Goal: Transaction & Acquisition: Download file/media

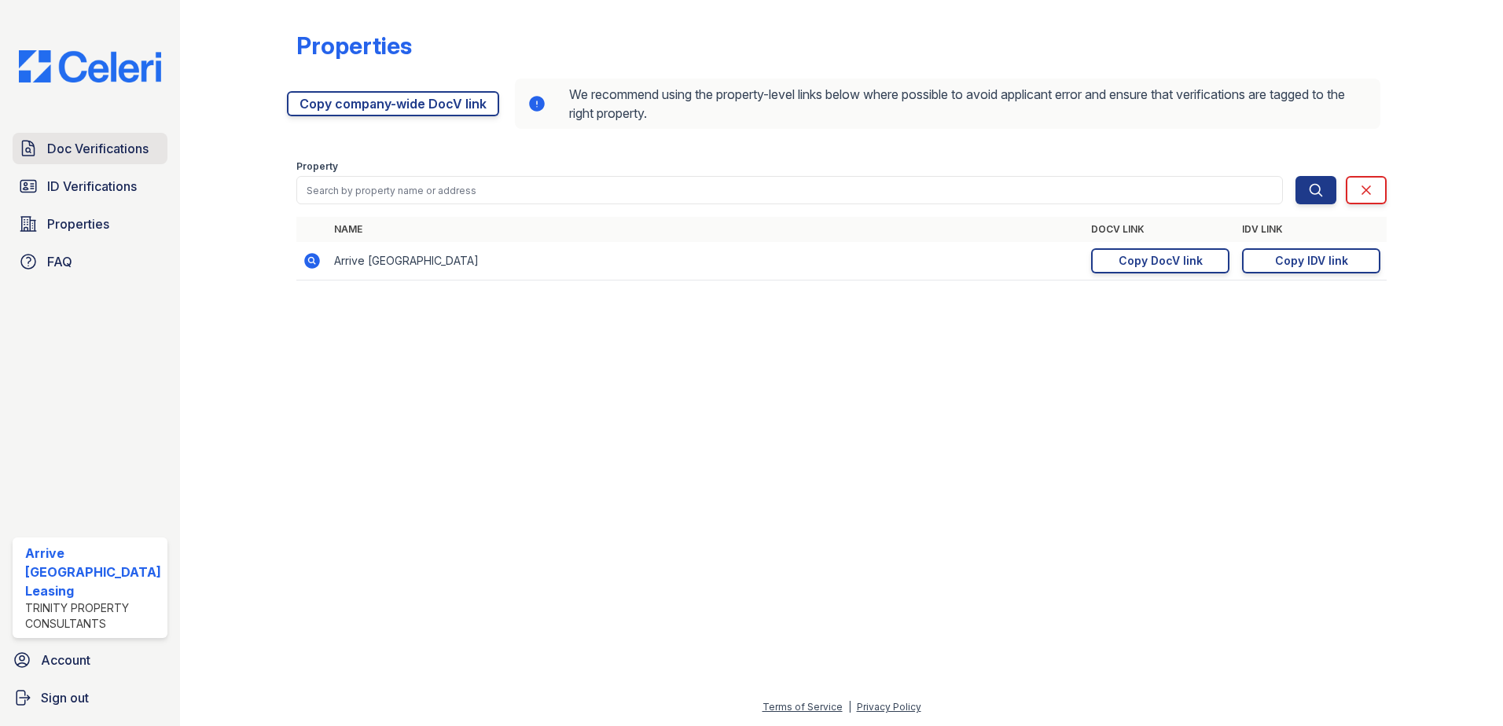
click at [88, 151] on span "Doc Verifications" at bounding box center [97, 148] width 101 height 19
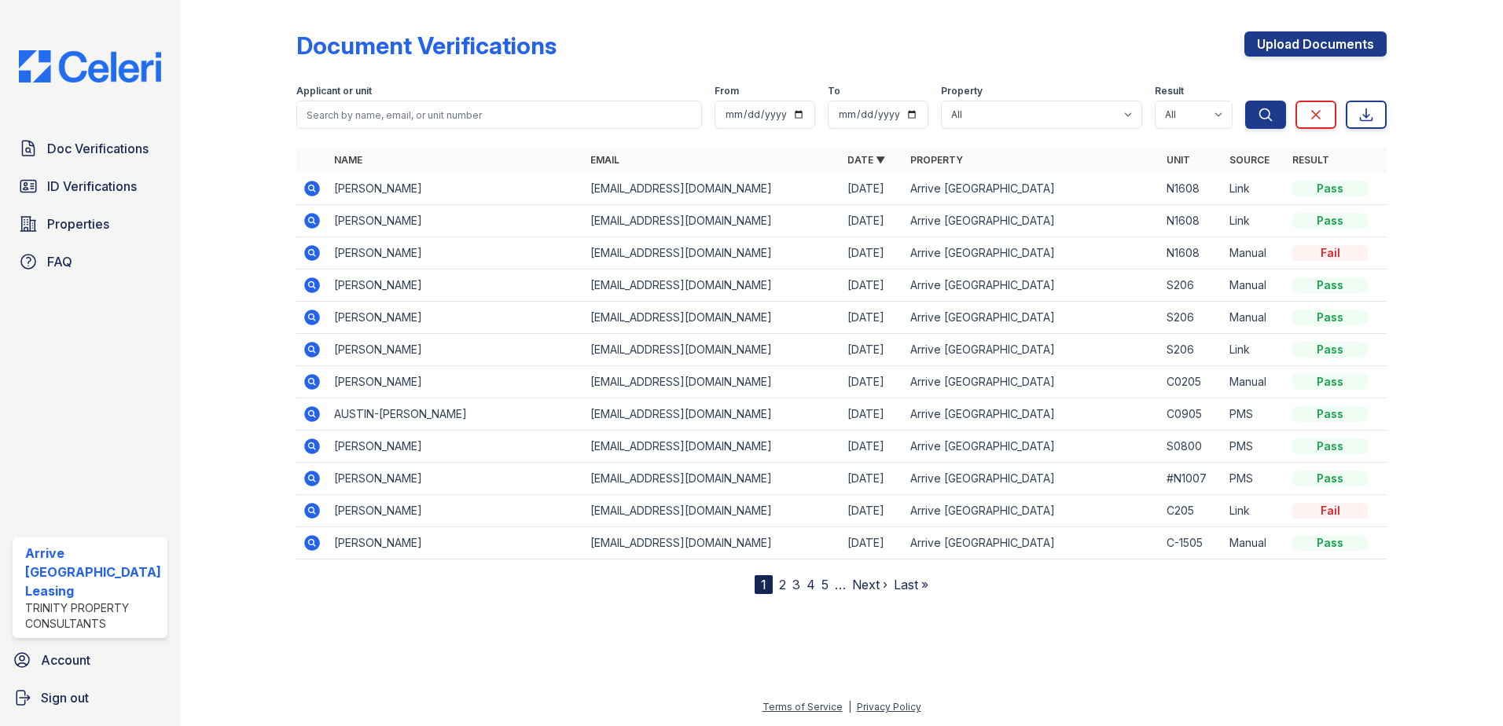
click at [308, 186] on icon at bounding box center [312, 188] width 19 height 19
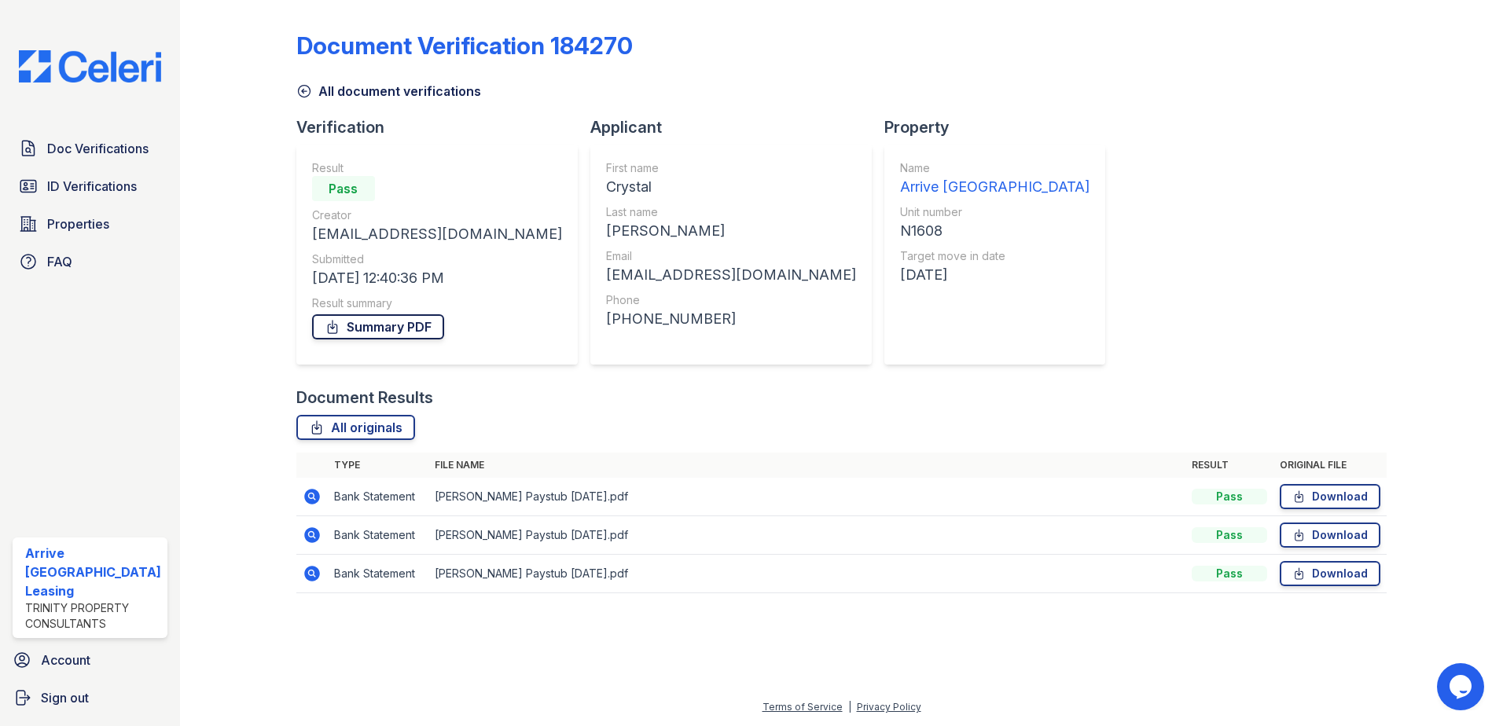
click at [356, 330] on link "Summary PDF" at bounding box center [378, 326] width 132 height 25
click at [1310, 497] on link "Download" at bounding box center [1330, 496] width 101 height 25
click at [1313, 533] on link "Download" at bounding box center [1330, 535] width 101 height 25
click at [1317, 575] on link "Download" at bounding box center [1330, 573] width 101 height 25
click at [109, 152] on span "Doc Verifications" at bounding box center [97, 148] width 101 height 19
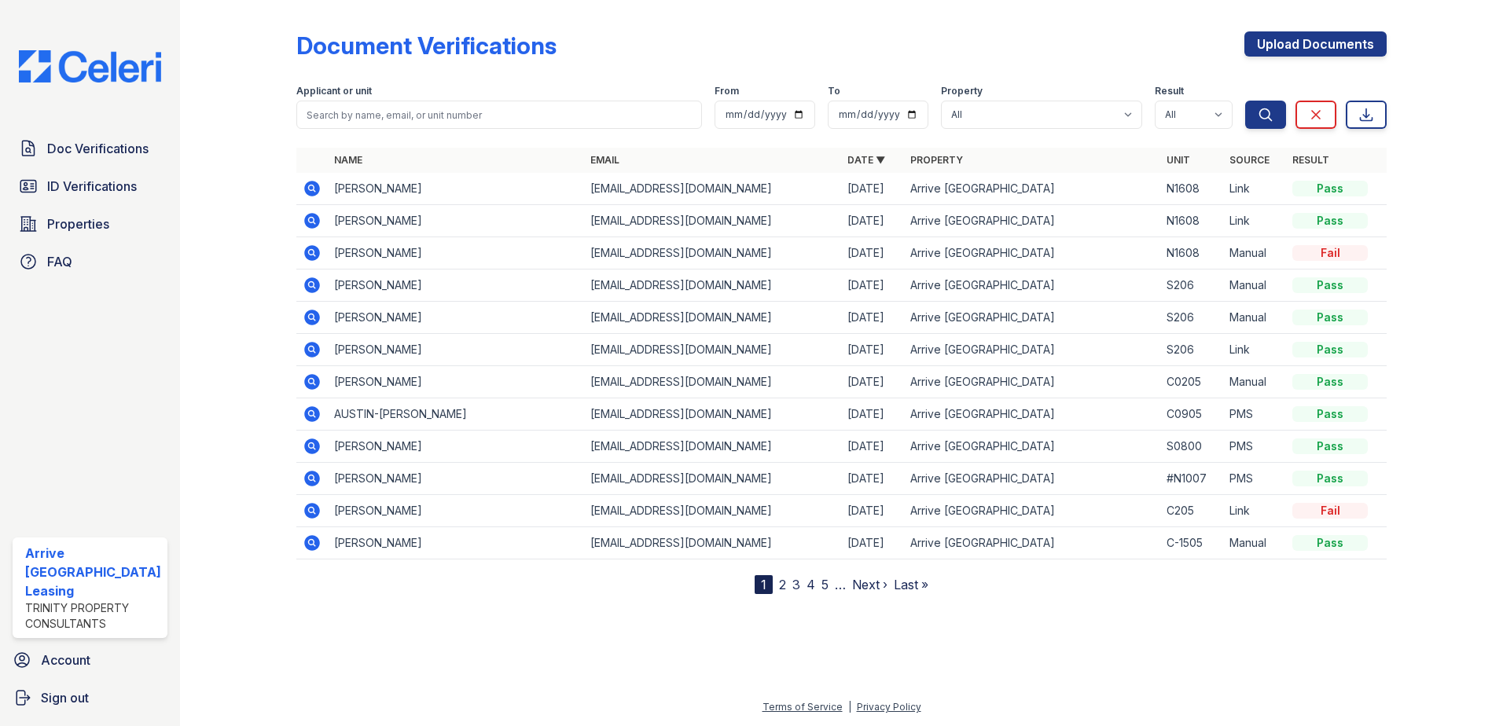
click at [308, 222] on icon at bounding box center [312, 220] width 19 height 19
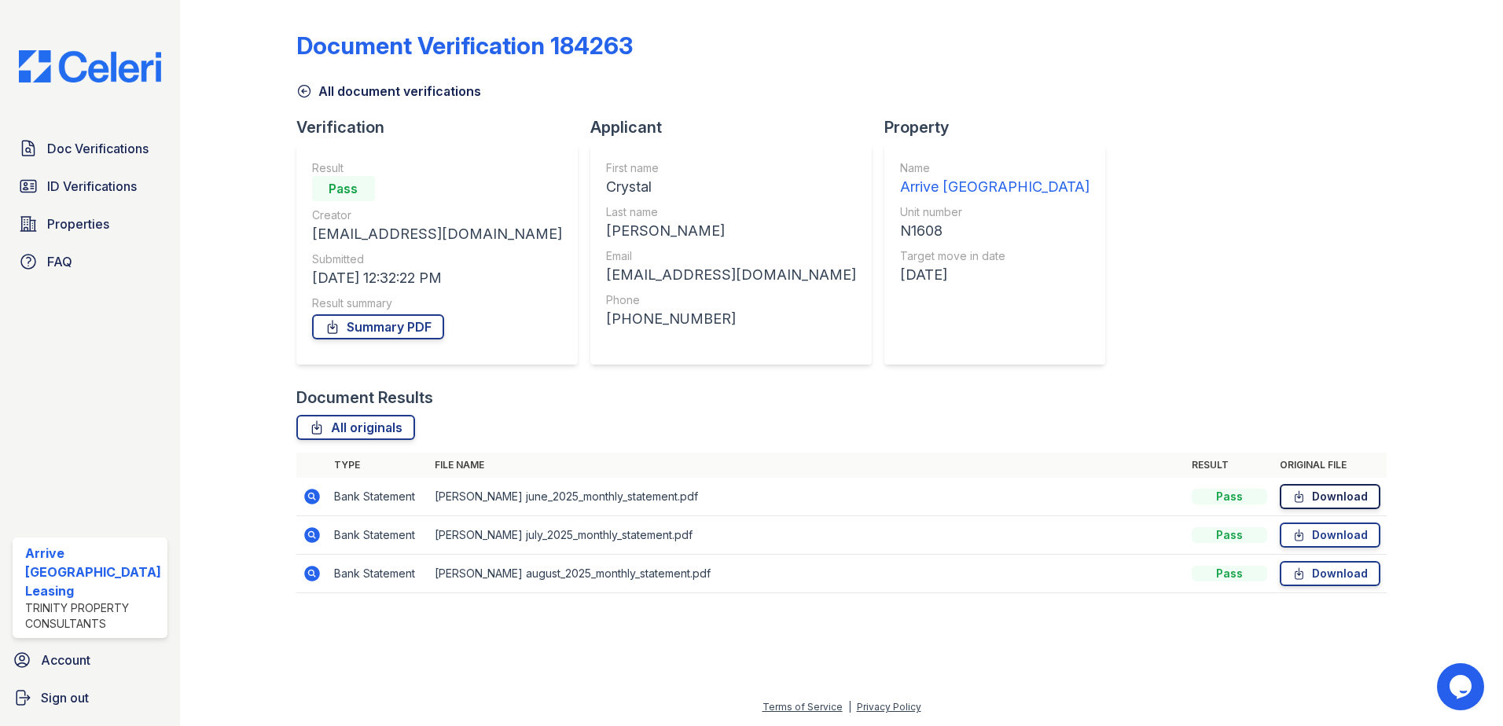
click at [1324, 495] on link "Download" at bounding box center [1330, 496] width 101 height 25
click at [1324, 530] on link "Download" at bounding box center [1330, 535] width 101 height 25
click at [384, 327] on link "Summary PDF" at bounding box center [378, 326] width 132 height 25
click at [1316, 572] on link "Download" at bounding box center [1330, 573] width 101 height 25
click at [1111, 197] on div "Document Verification 184263 All document verifications Verification Result Pas…" at bounding box center [841, 307] width 1091 height 603
